Goal: Task Accomplishment & Management: Manage account settings

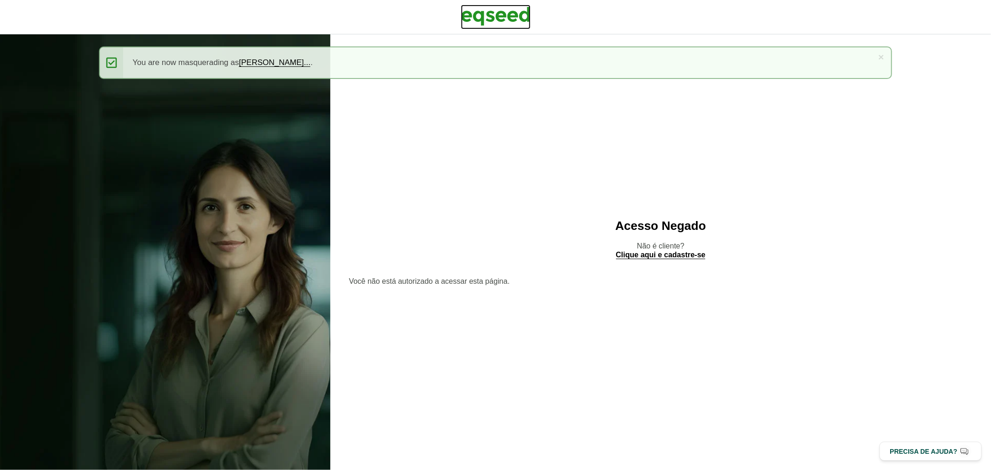
click at [502, 13] on img at bounding box center [496, 16] width 70 height 23
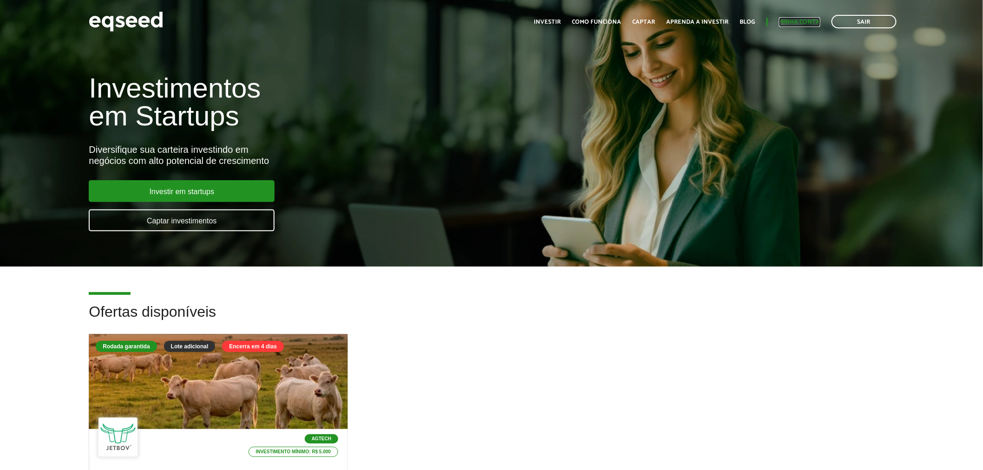
click at [788, 19] on link "Minha conta" at bounding box center [799, 22] width 41 height 6
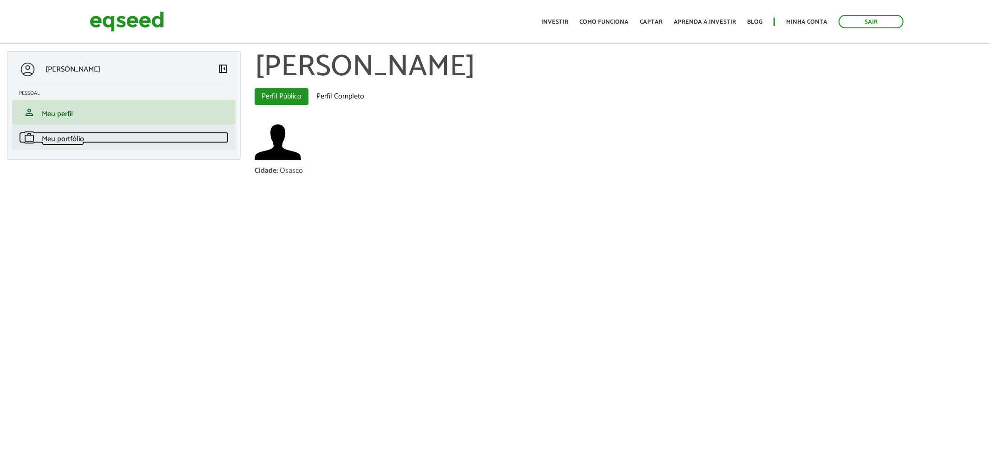
click at [123, 139] on link "work Meu portfólio" at bounding box center [123, 137] width 209 height 11
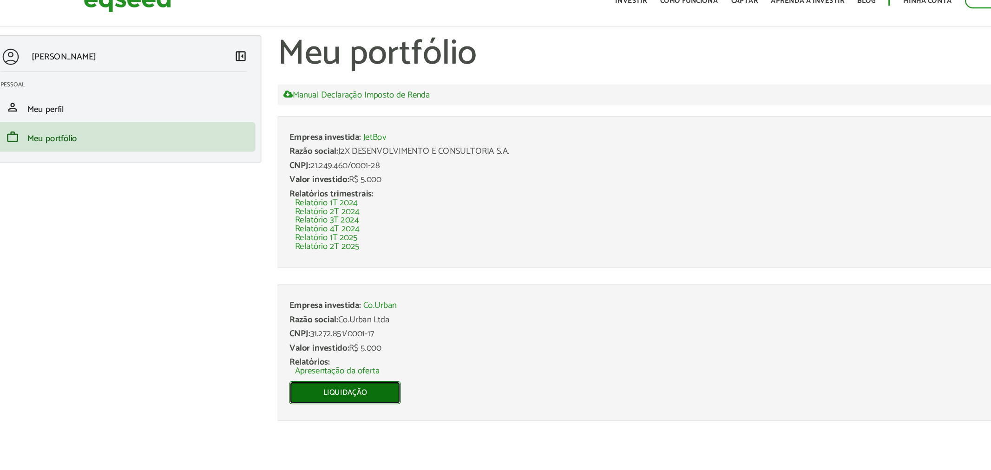
click at [313, 349] on link "Liquidação" at bounding box center [311, 355] width 95 height 20
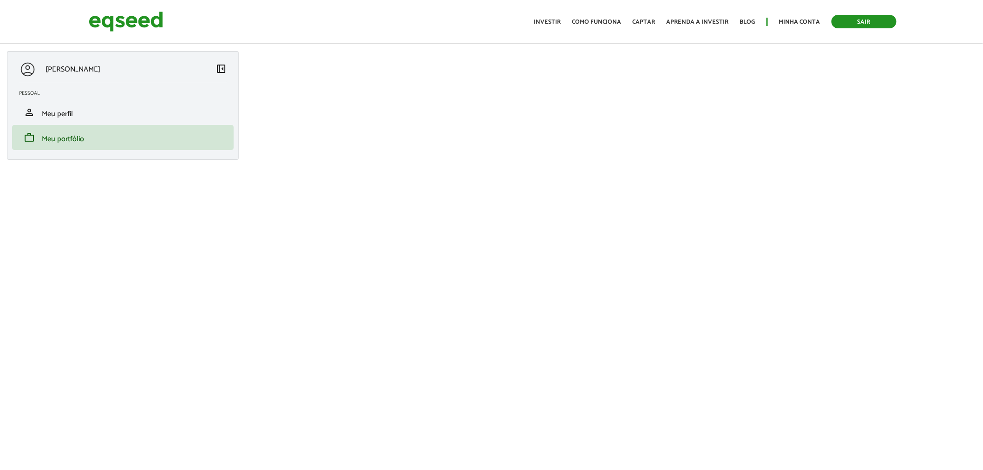
click at [837, 19] on link "Sair" at bounding box center [863, 21] width 65 height 13
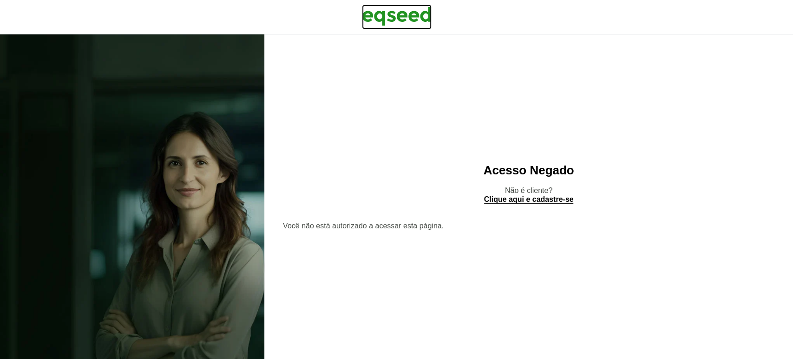
click at [419, 17] on img at bounding box center [397, 16] width 70 height 23
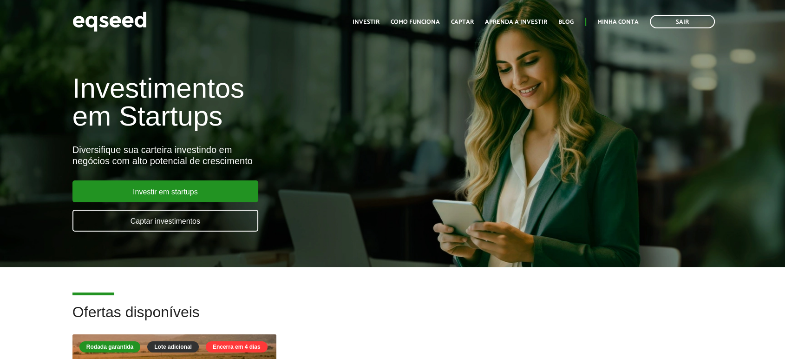
click at [692, 24] on link "Sair" at bounding box center [682, 21] width 65 height 13
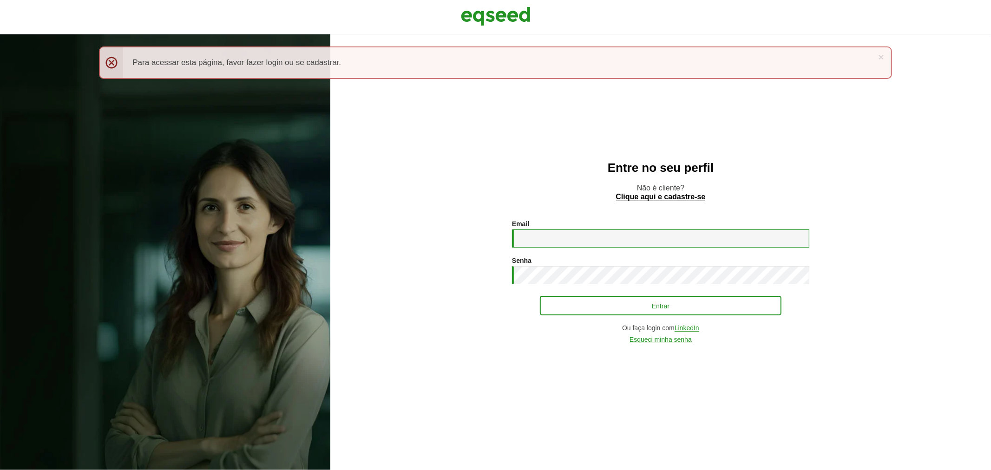
type input "**********"
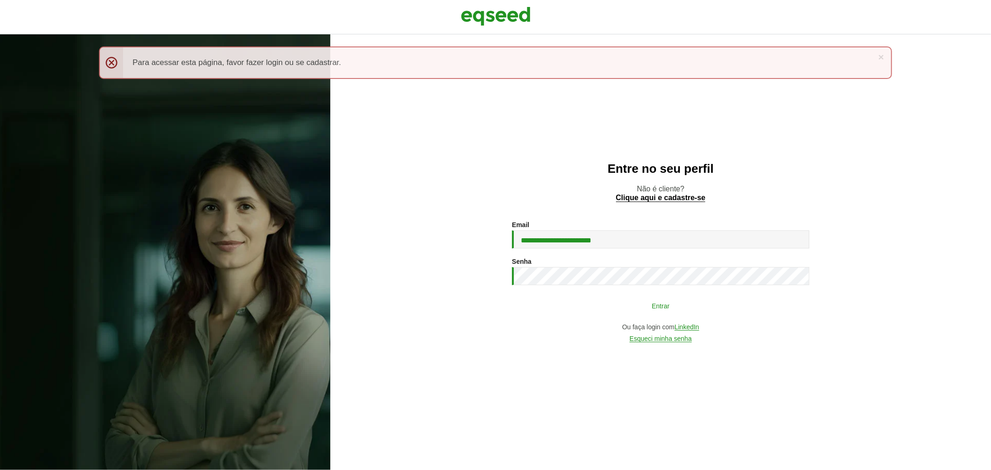
click at [620, 307] on button "Entrar" at bounding box center [661, 306] width 242 height 18
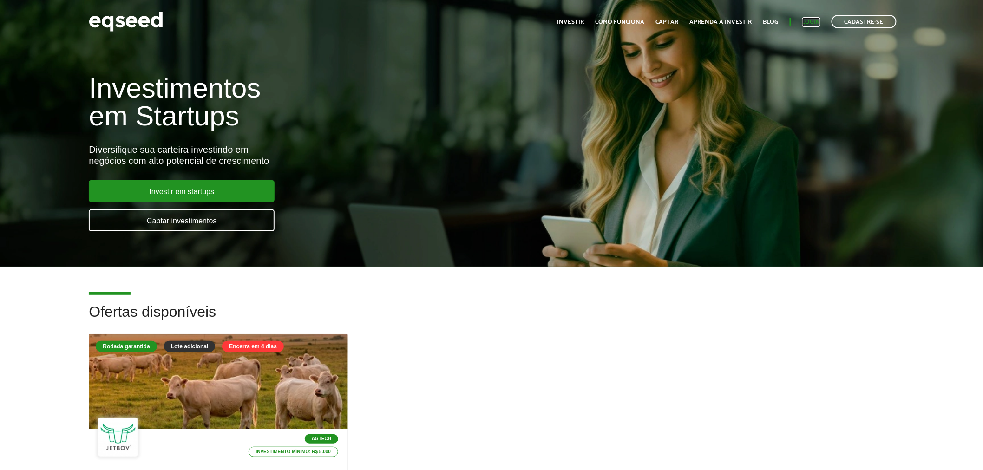
click at [807, 22] on link "Login" at bounding box center [811, 22] width 18 height 6
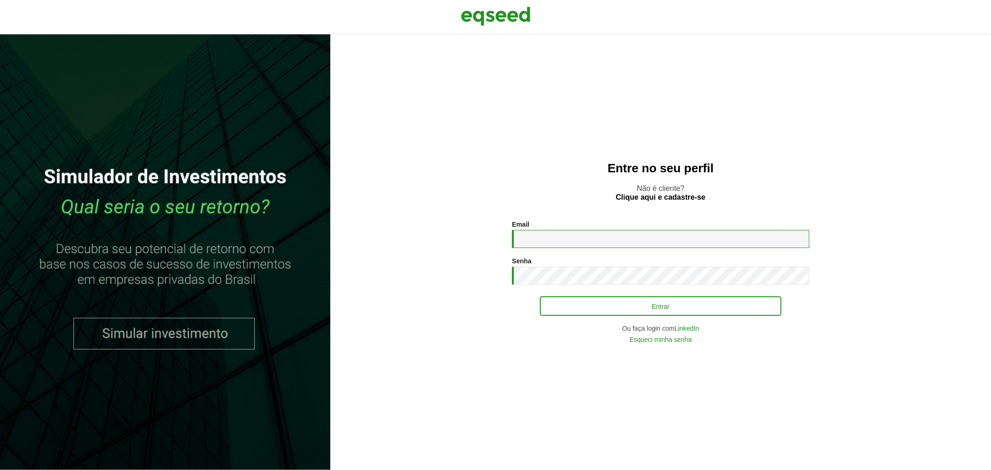
type input "**********"
click at [567, 312] on button "Entrar" at bounding box center [661, 306] width 242 height 18
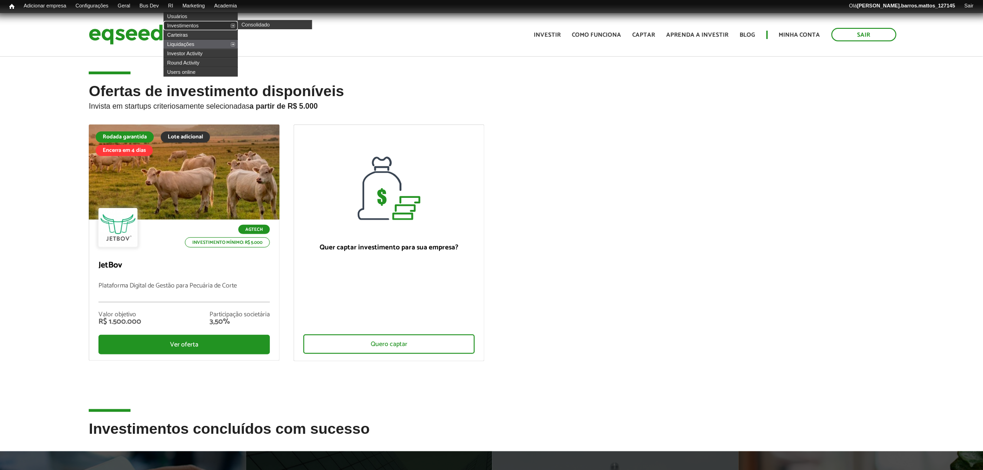
click at [182, 27] on link "Investimentos" at bounding box center [200, 25] width 74 height 9
